Goal: Navigation & Orientation: Find specific page/section

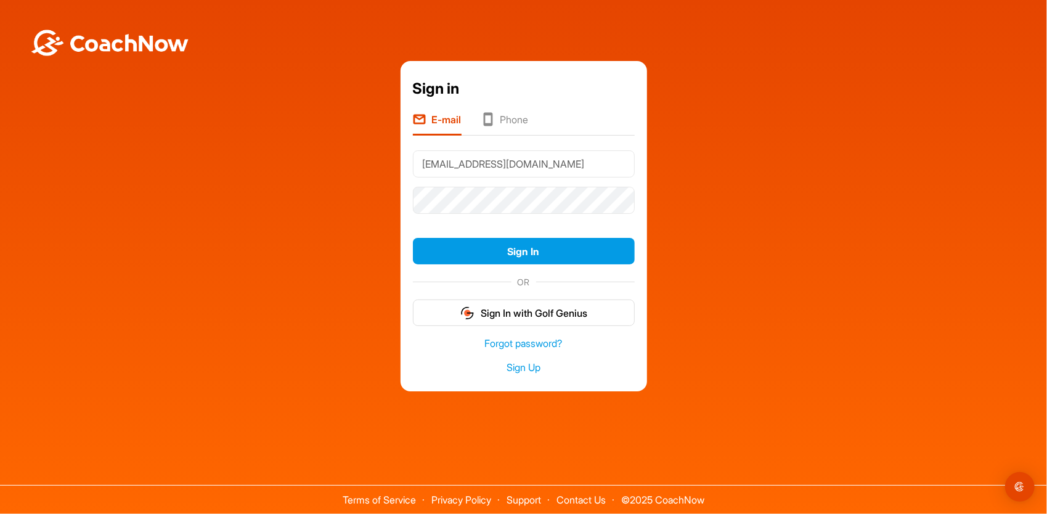
type input "[EMAIL_ADDRESS][DOMAIN_NAME]"
click at [413, 238] on button "Sign In" at bounding box center [524, 251] width 222 height 26
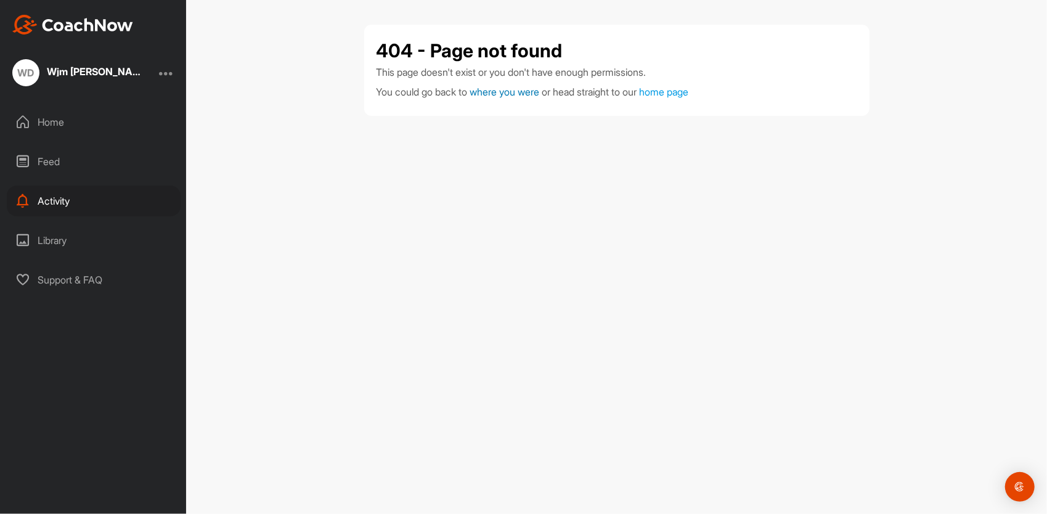
click at [537, 94] on span "where you were" at bounding box center [505, 92] width 70 height 12
click at [57, 121] on div "Home" at bounding box center [94, 122] width 174 height 31
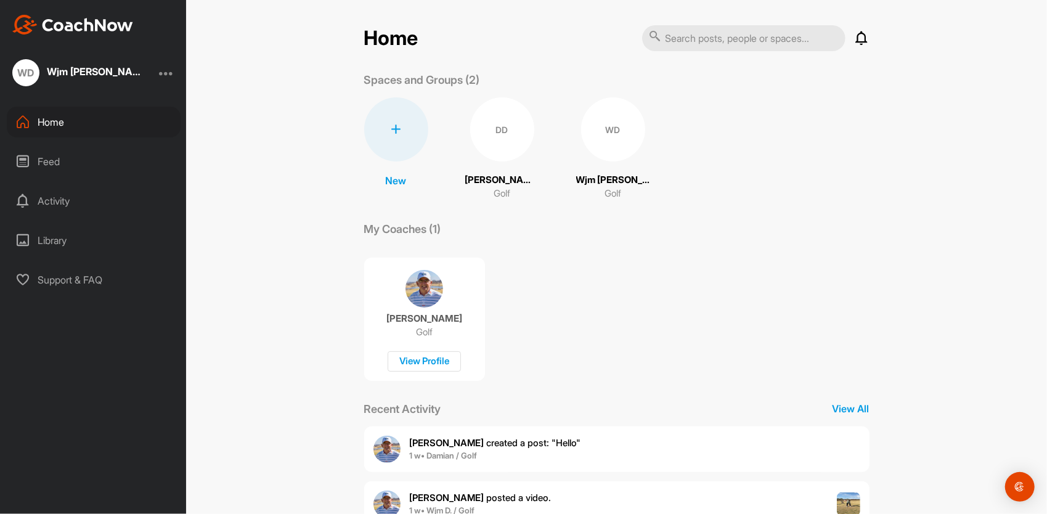
click at [56, 160] on div "Feed" at bounding box center [94, 161] width 174 height 31
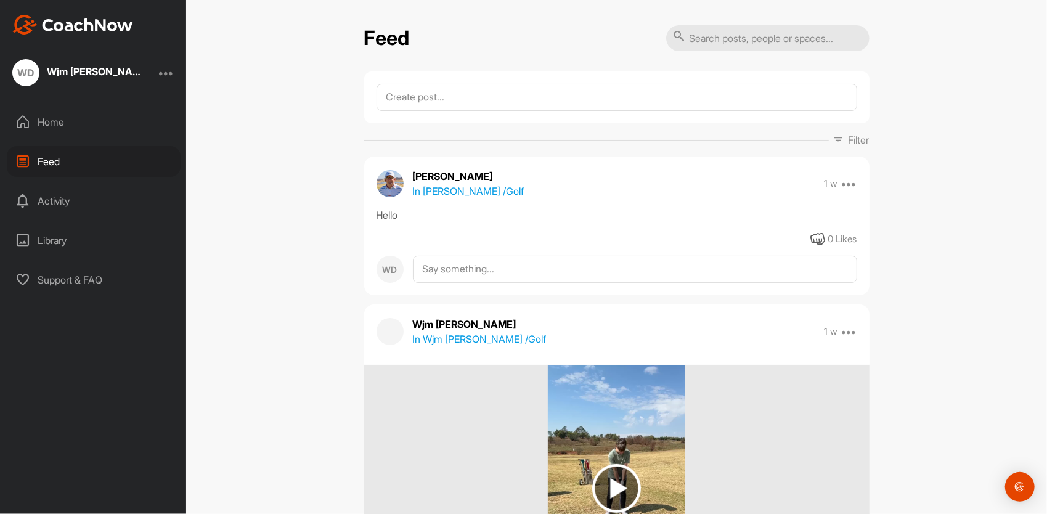
click at [60, 202] on div "Activity" at bounding box center [94, 200] width 174 height 31
